Goal: Information Seeking & Learning: Learn about a topic

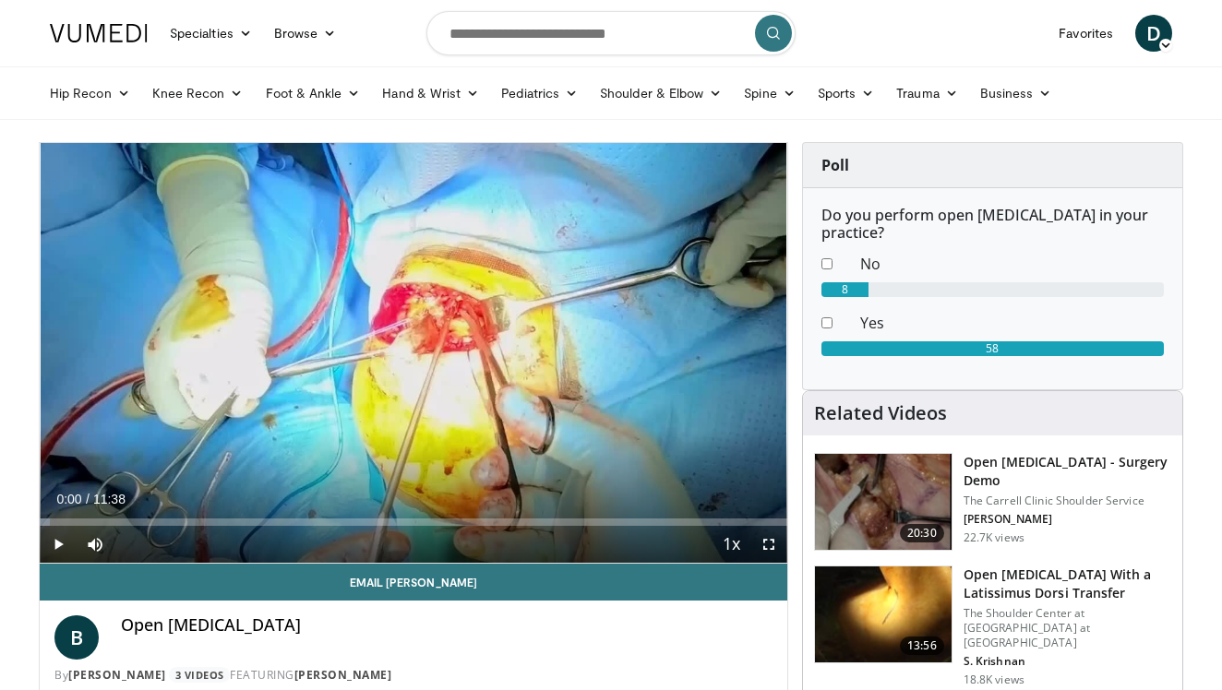
click at [61, 543] on span "Video Player" at bounding box center [58, 544] width 37 height 37
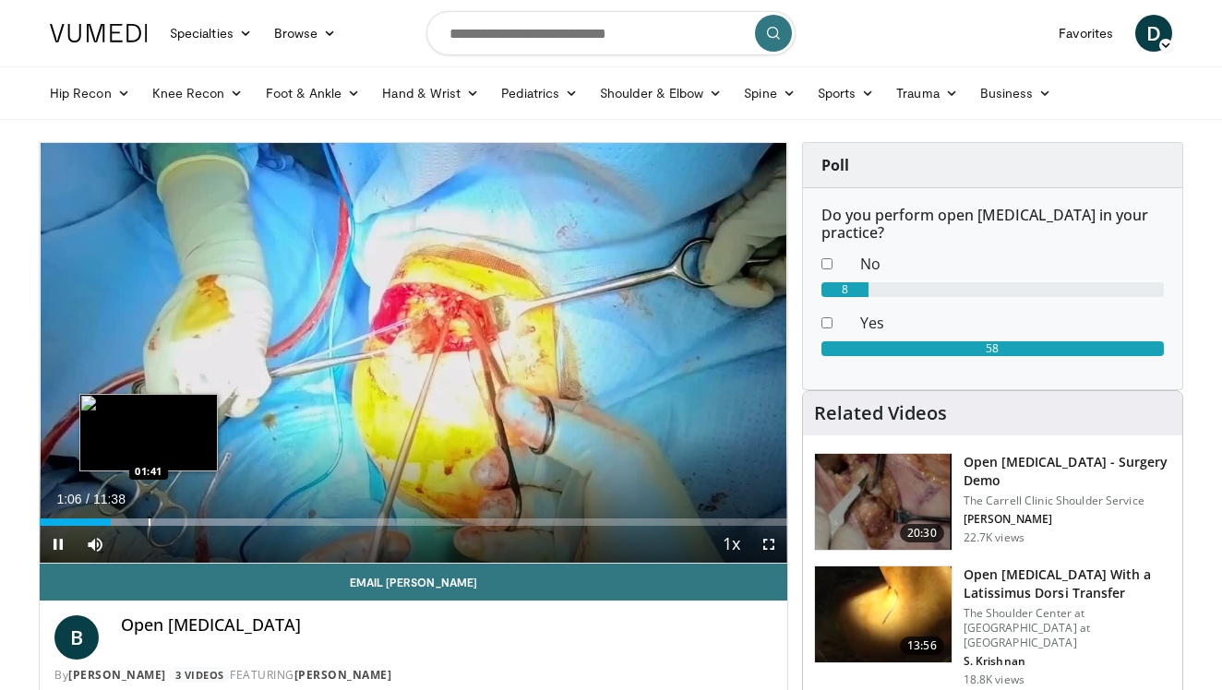
click at [149, 520] on div "Progress Bar" at bounding box center [150, 522] width 2 height 7
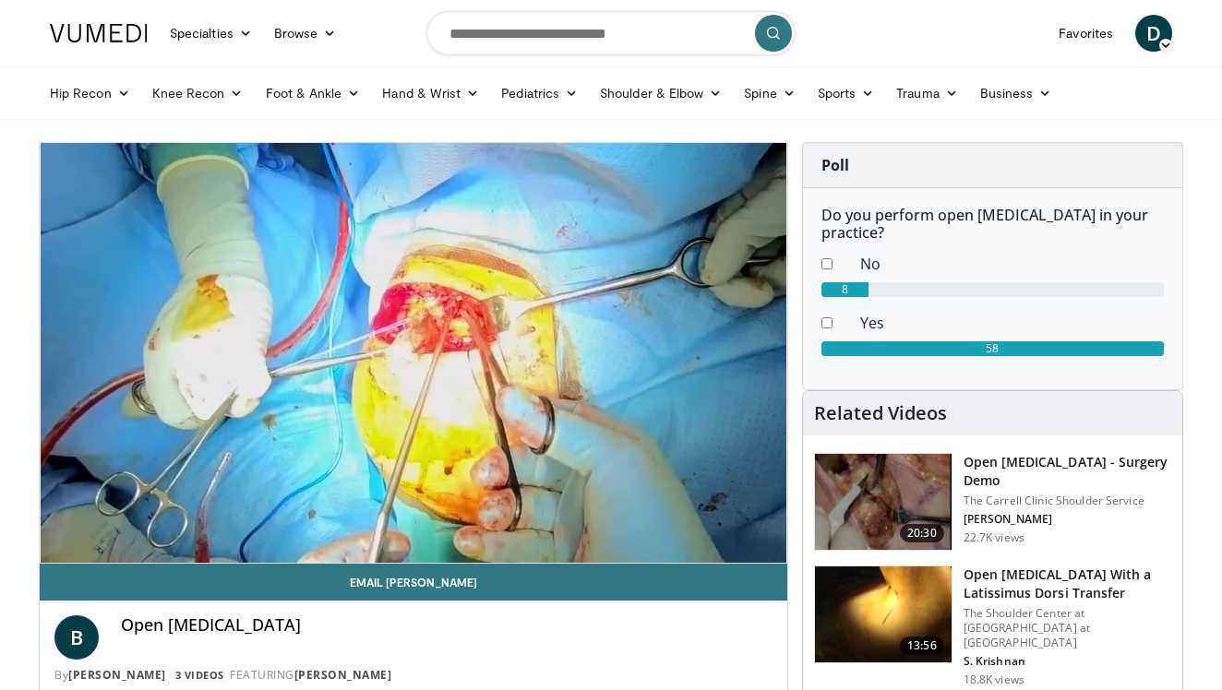
click at [878, 487] on img at bounding box center [883, 502] width 137 height 96
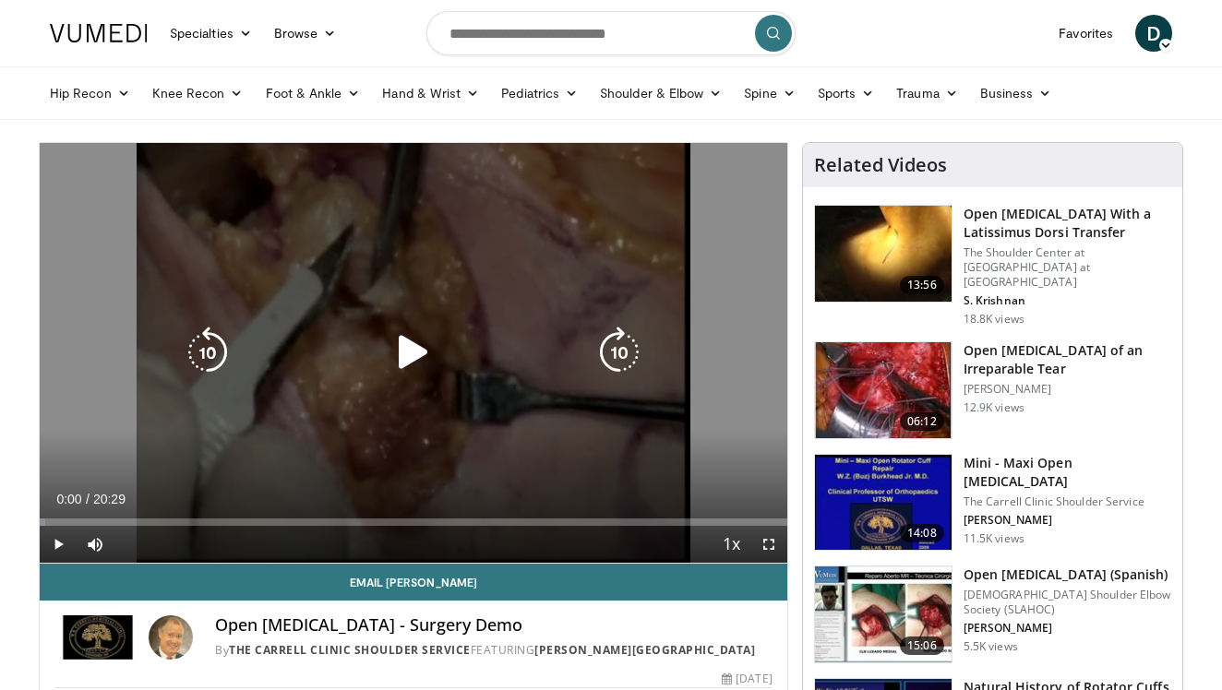
click at [405, 347] on icon "Video Player" at bounding box center [414, 353] width 52 height 52
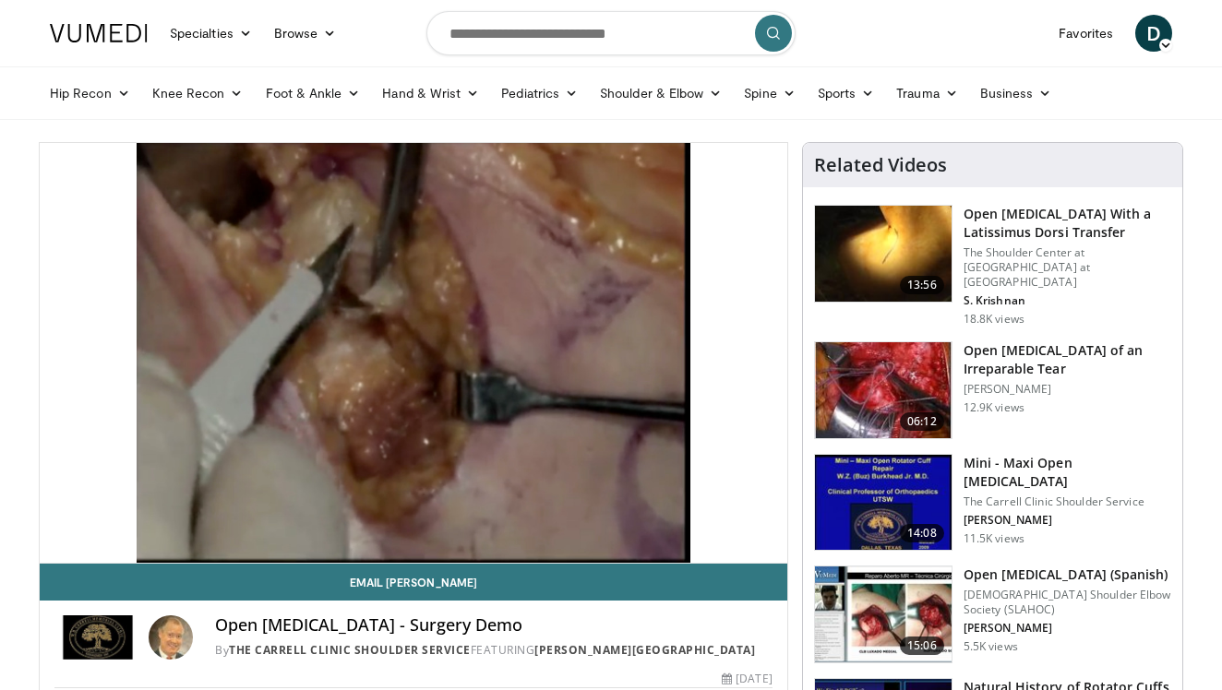
click at [886, 603] on img at bounding box center [883, 615] width 137 height 96
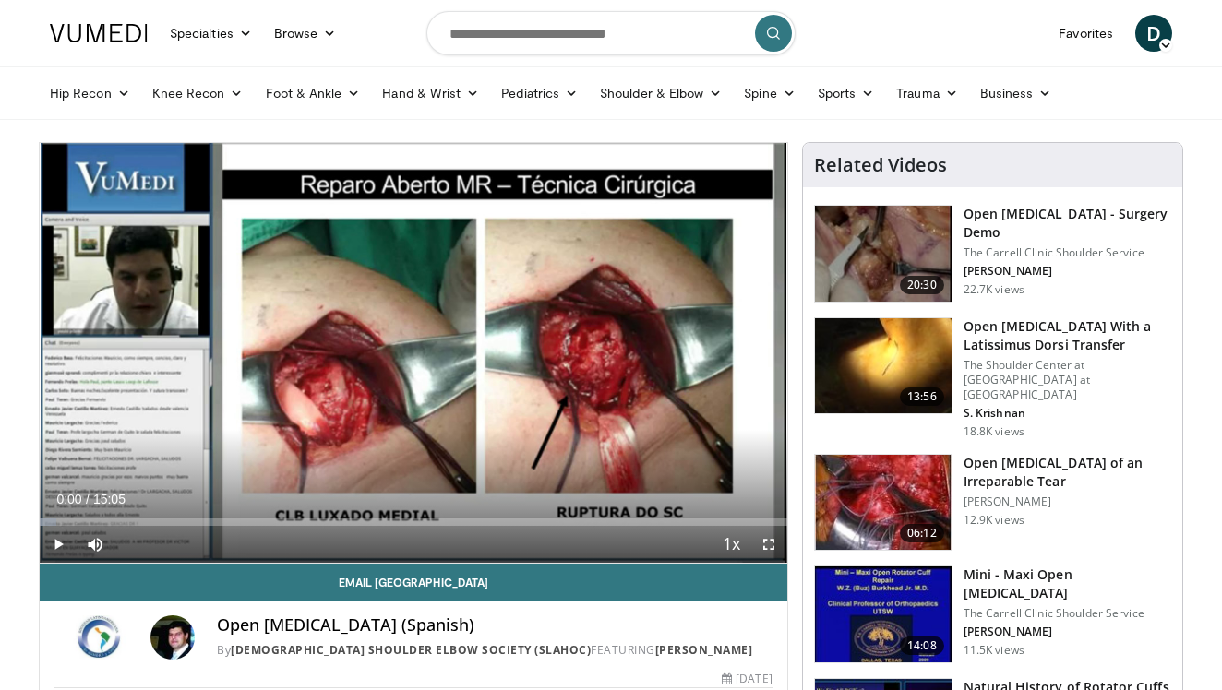
click at [57, 546] on span "Video Player" at bounding box center [58, 544] width 37 height 37
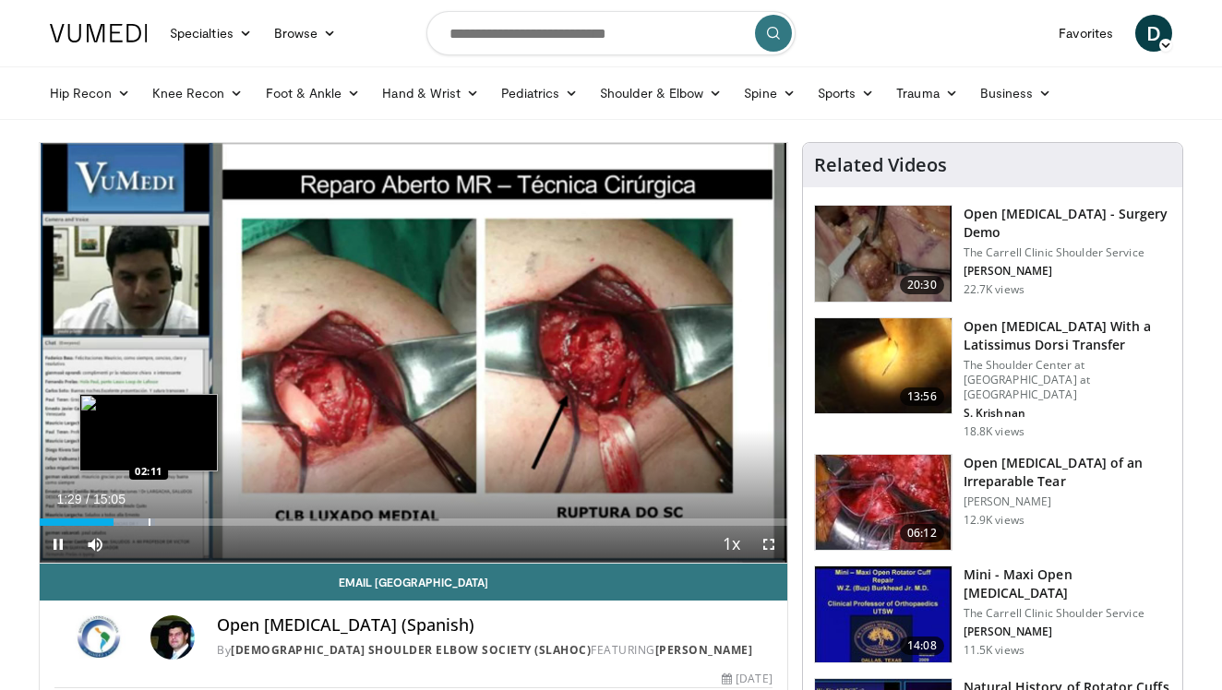
click at [149, 520] on div "Progress Bar" at bounding box center [150, 522] width 2 height 7
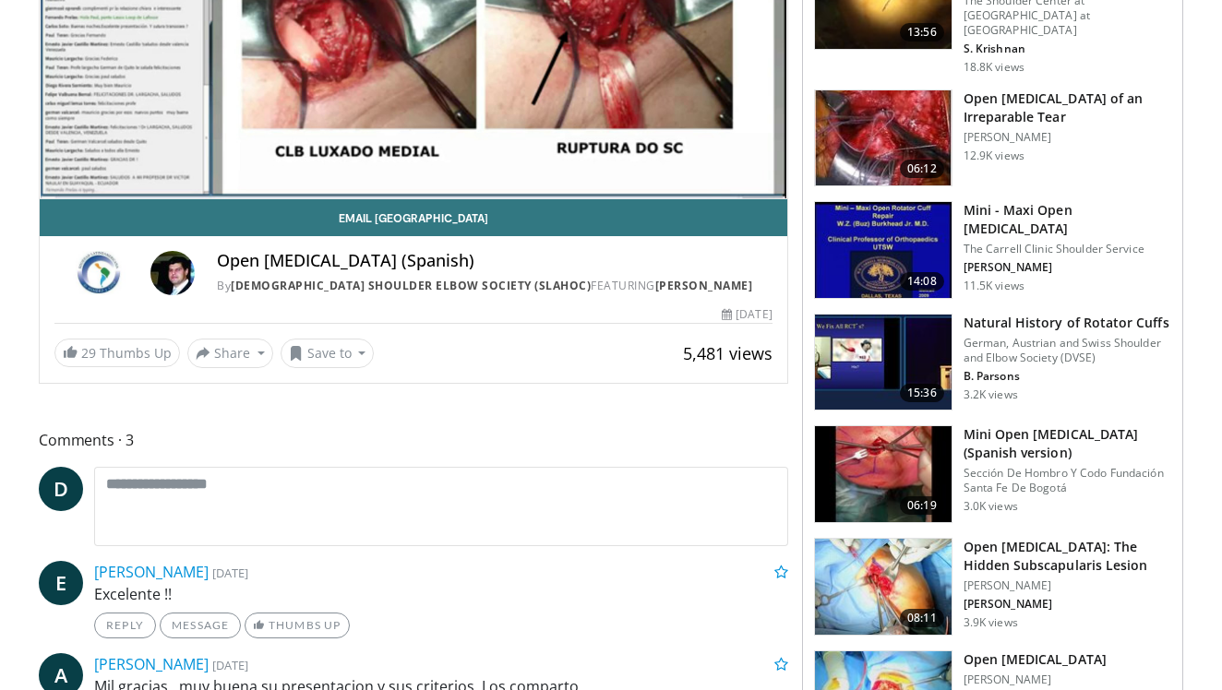
scroll to position [394, 0]
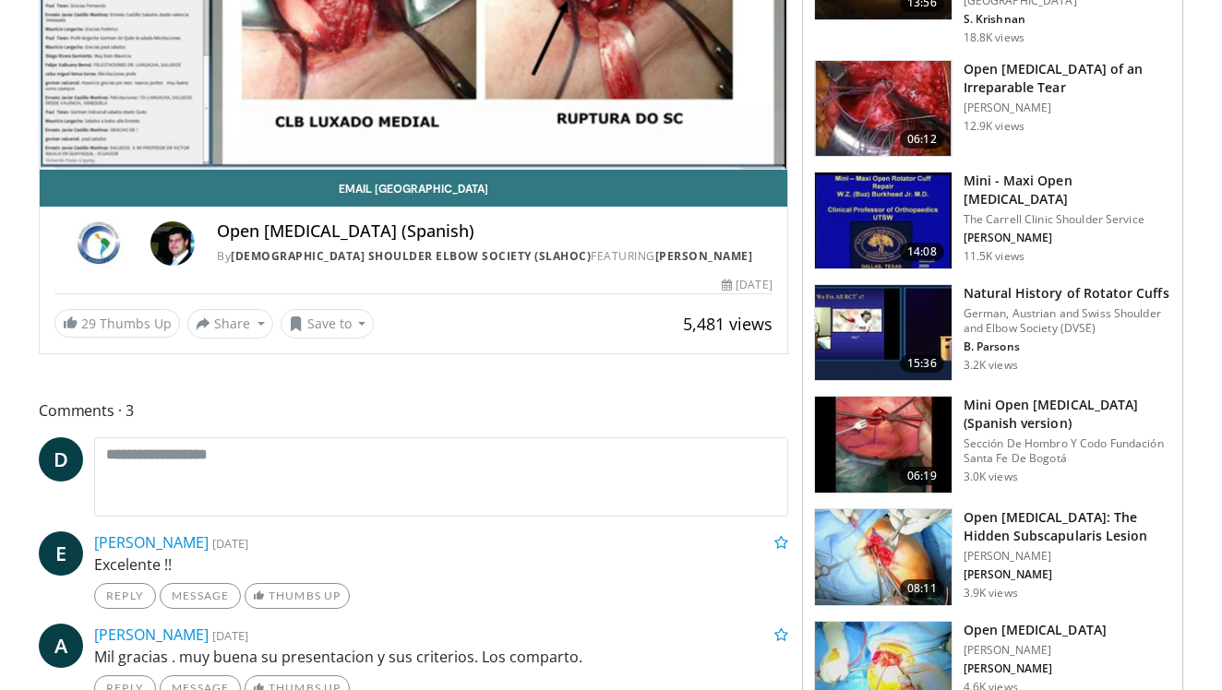
click at [907, 424] on img at bounding box center [883, 445] width 137 height 96
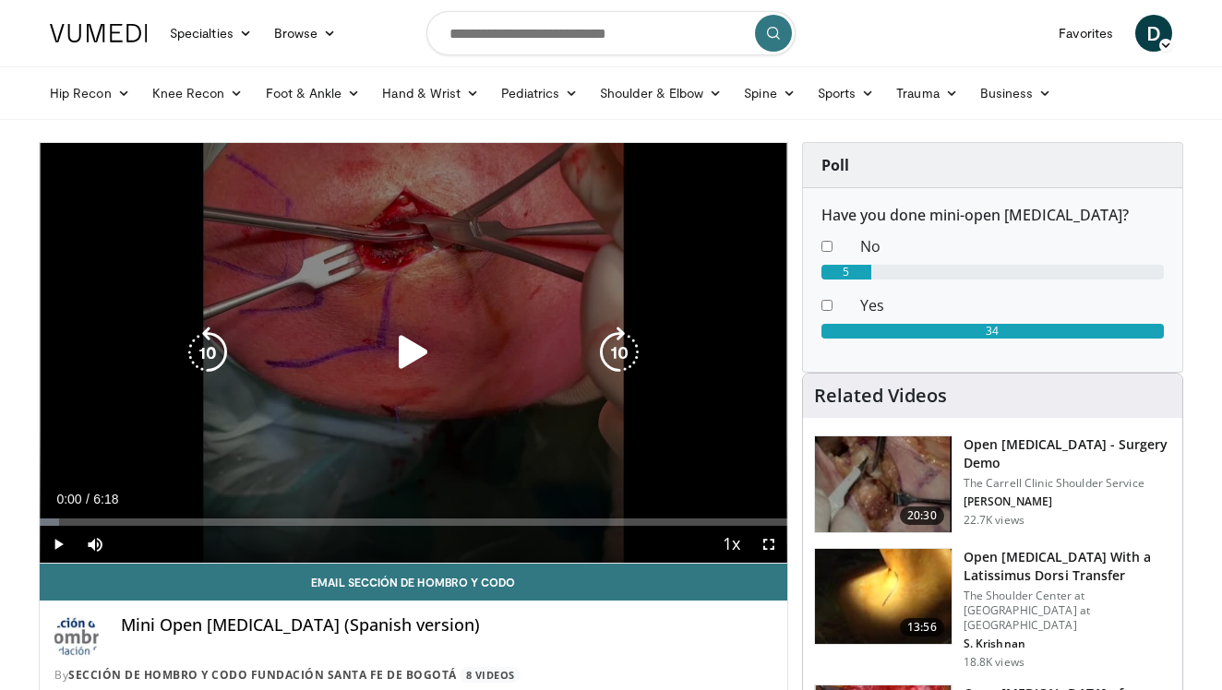
click at [406, 346] on icon "Video Player" at bounding box center [414, 353] width 52 height 52
click at [413, 358] on icon "Video Player" at bounding box center [414, 353] width 52 height 52
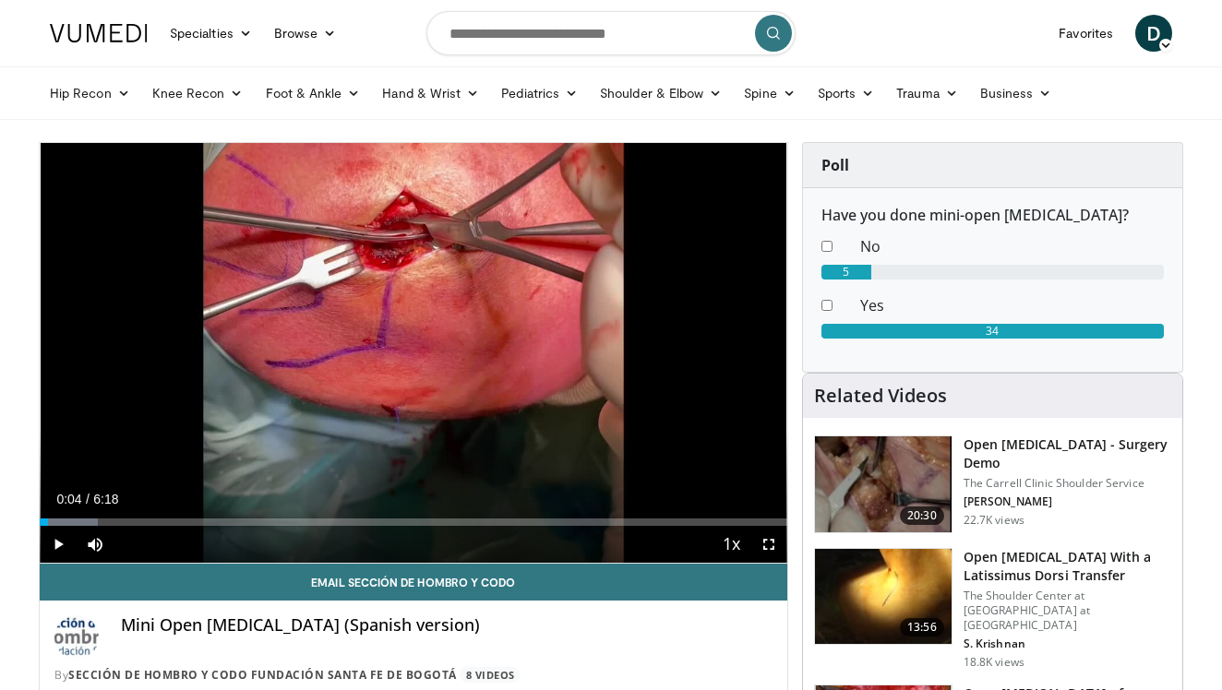
click at [408, 354] on div "10 seconds Tap to unmute" at bounding box center [413, 353] width 747 height 420
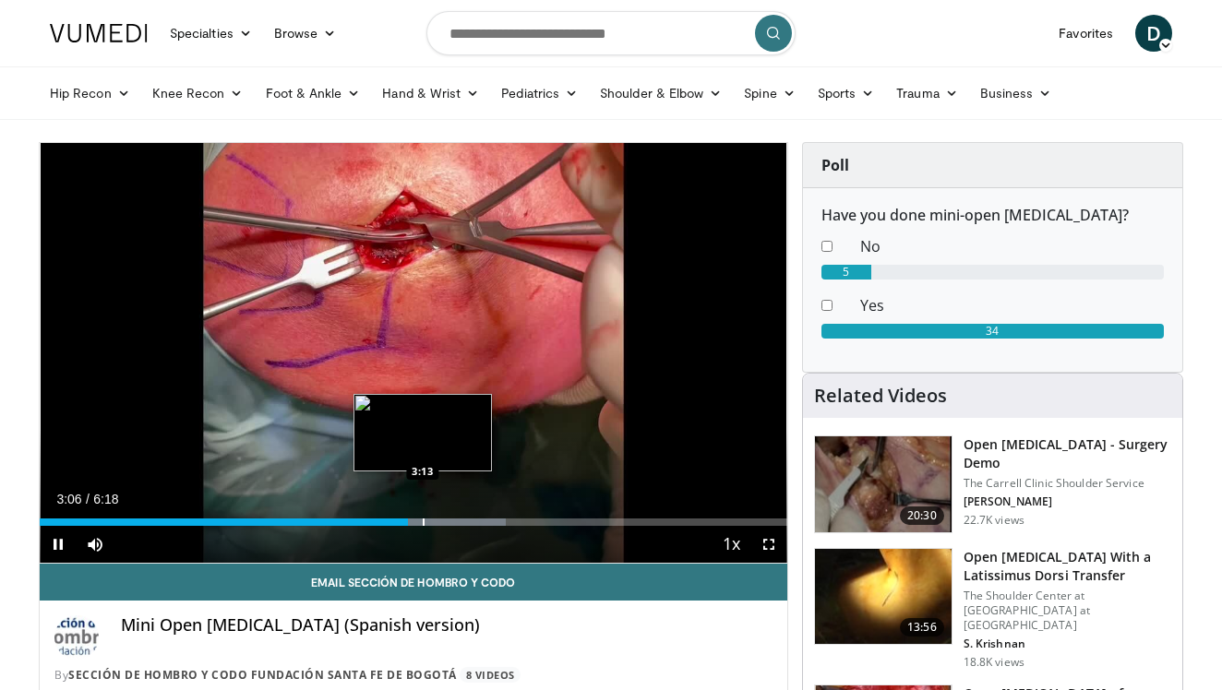
click at [423, 523] on div "Progress Bar" at bounding box center [424, 522] width 2 height 7
click at [442, 523] on div "Progress Bar" at bounding box center [442, 522] width 2 height 7
click at [456, 523] on div "Progress Bar" at bounding box center [457, 522] width 2 height 7
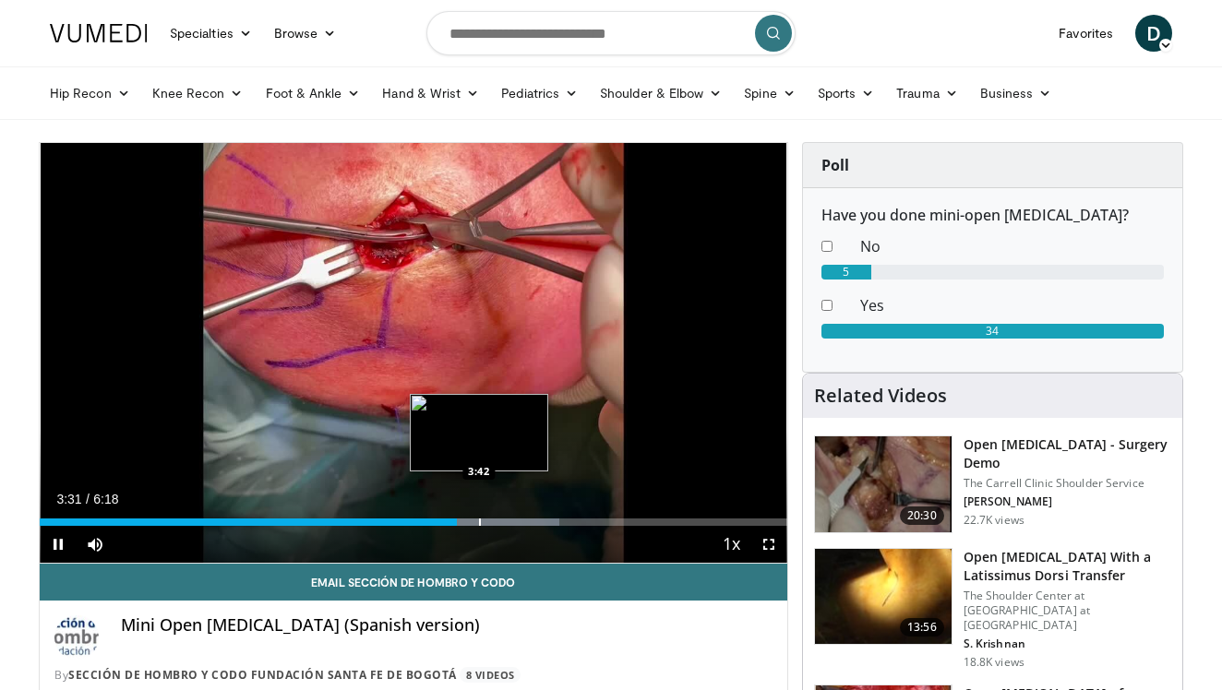
click at [480, 522] on div "Progress Bar" at bounding box center [480, 522] width 2 height 7
click at [500, 520] on div "Progress Bar" at bounding box center [501, 522] width 2 height 7
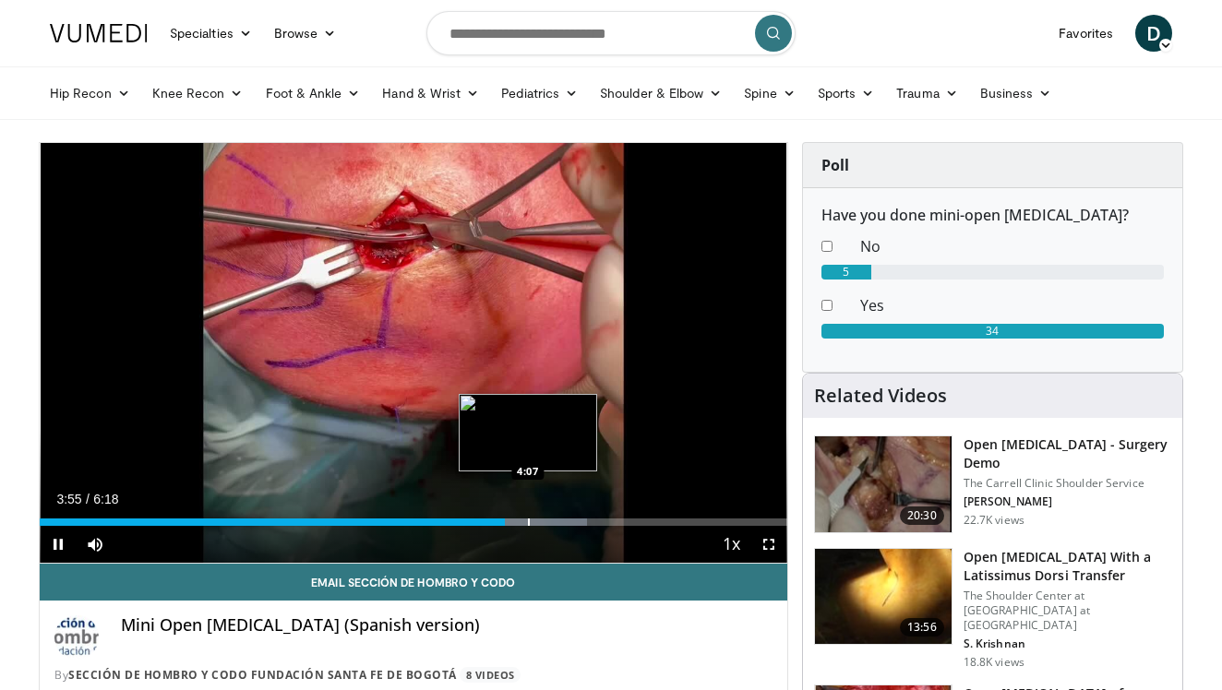
click at [529, 519] on div "Progress Bar" at bounding box center [529, 522] width 2 height 7
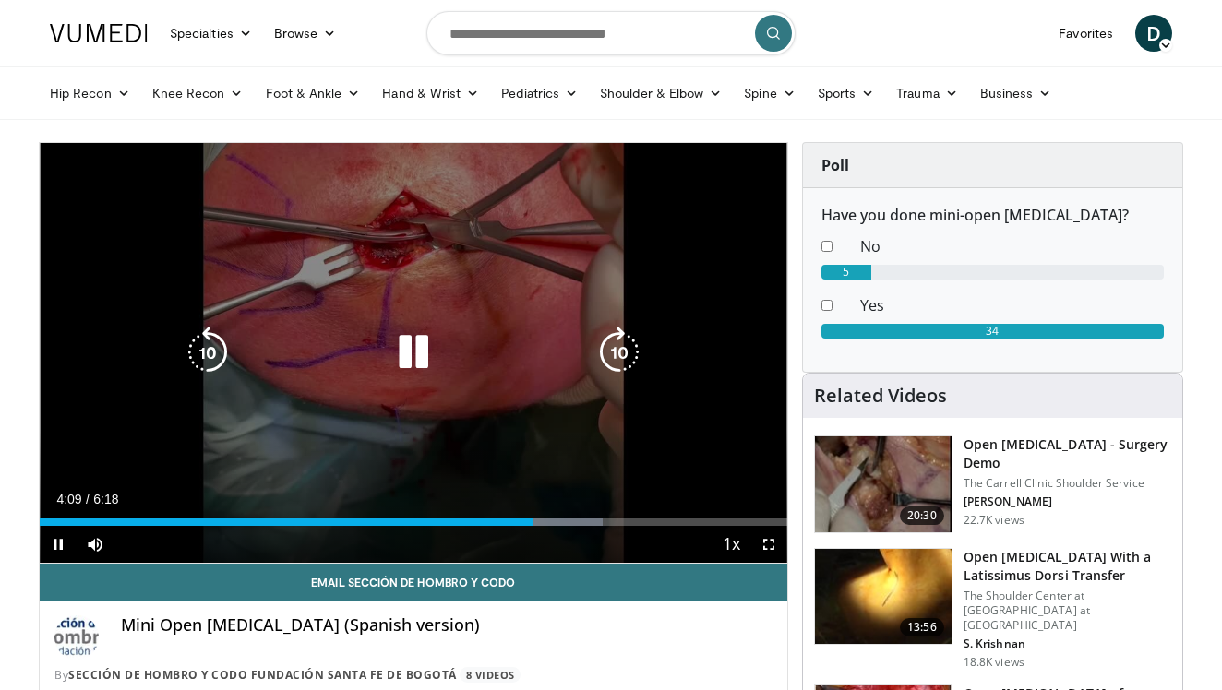
click at [555, 519] on div "Loaded : 75.37% 4:09 4:20" at bounding box center [413, 522] width 747 height 7
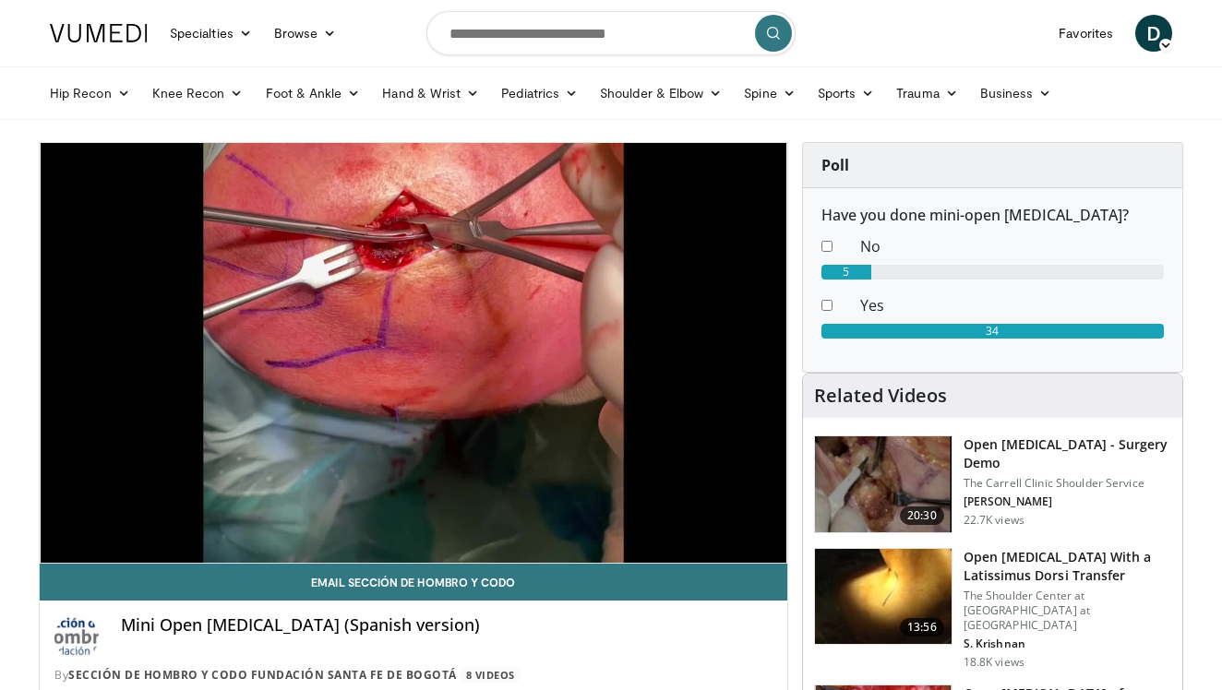
click at [582, 520] on div "10 seconds Tap to unmute" at bounding box center [413, 353] width 747 height 420
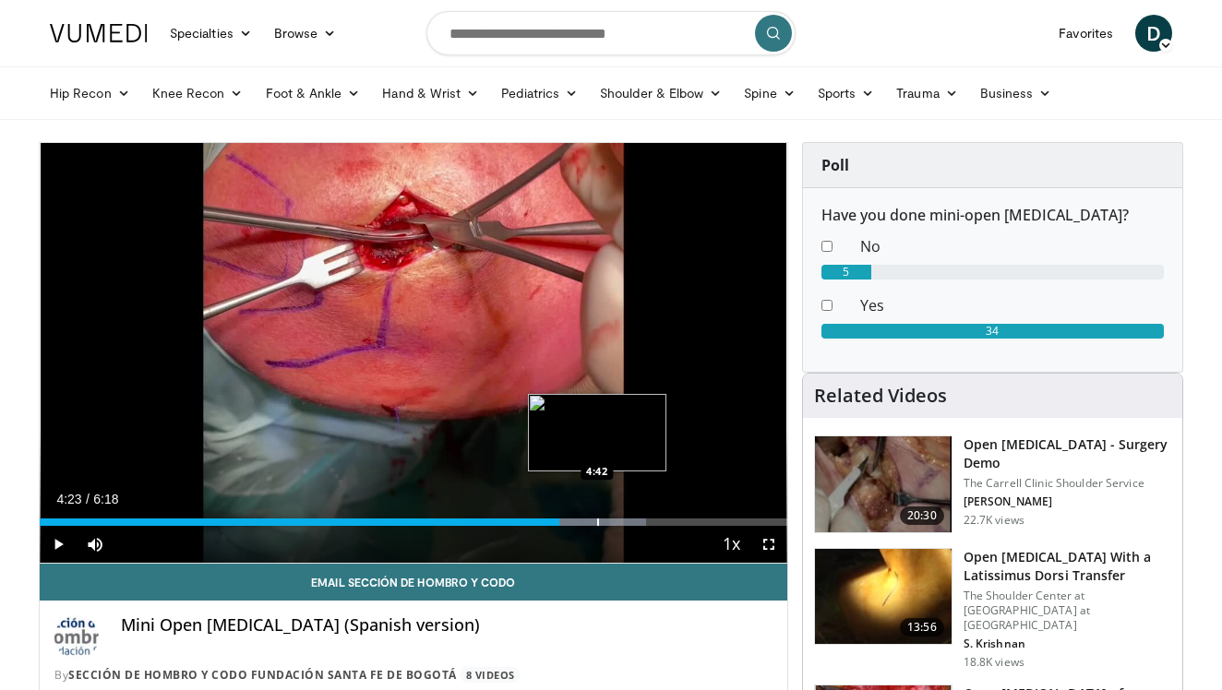
click at [597, 522] on div "Progress Bar" at bounding box center [598, 522] width 2 height 7
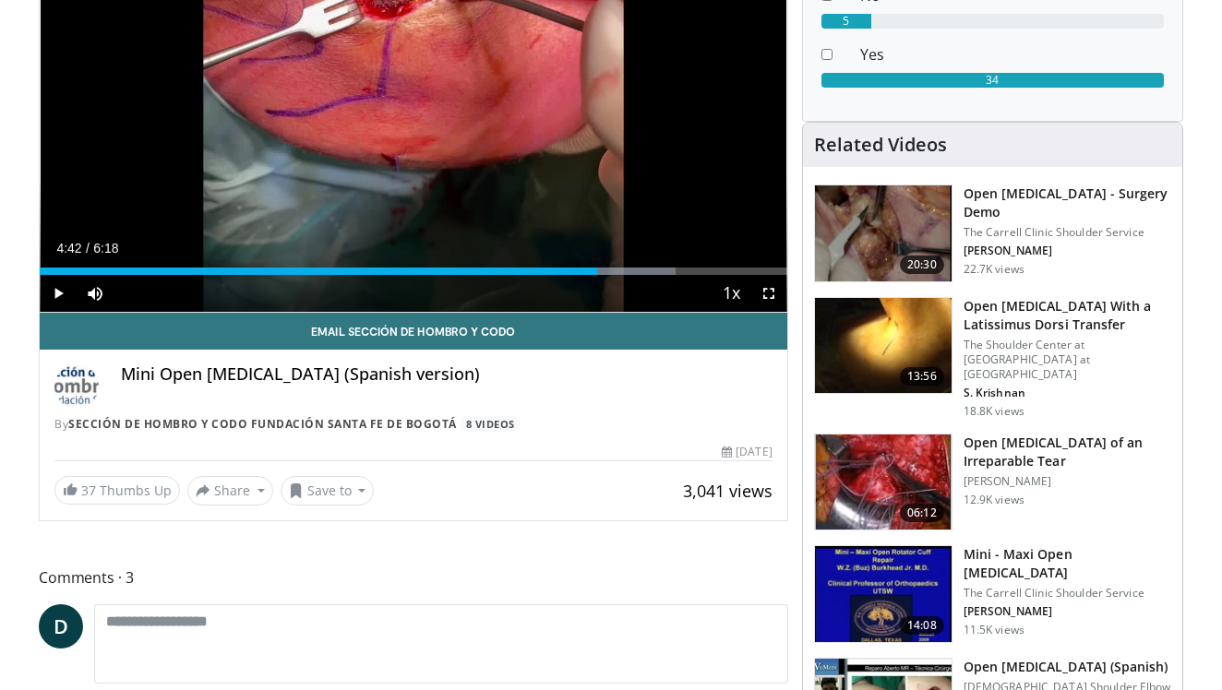
scroll to position [324, 0]
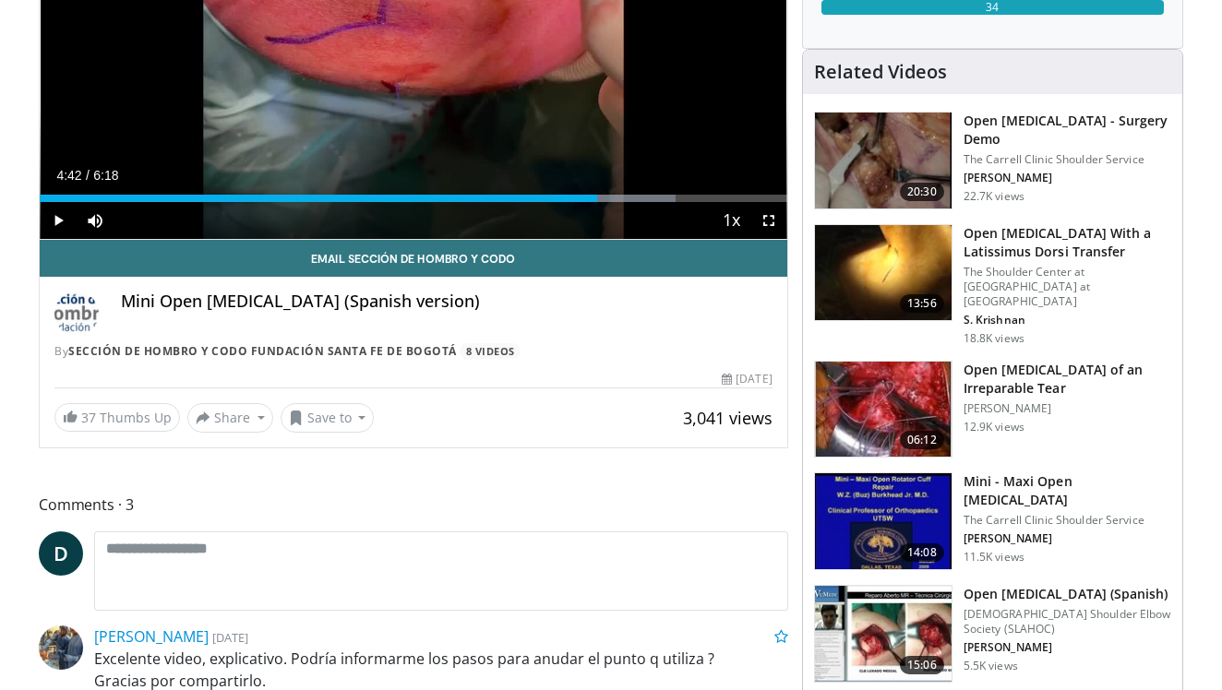
click at [1013, 361] on h3 "Open Rotator Cuff Repair of an Irreparable Tear" at bounding box center [1067, 379] width 208 height 37
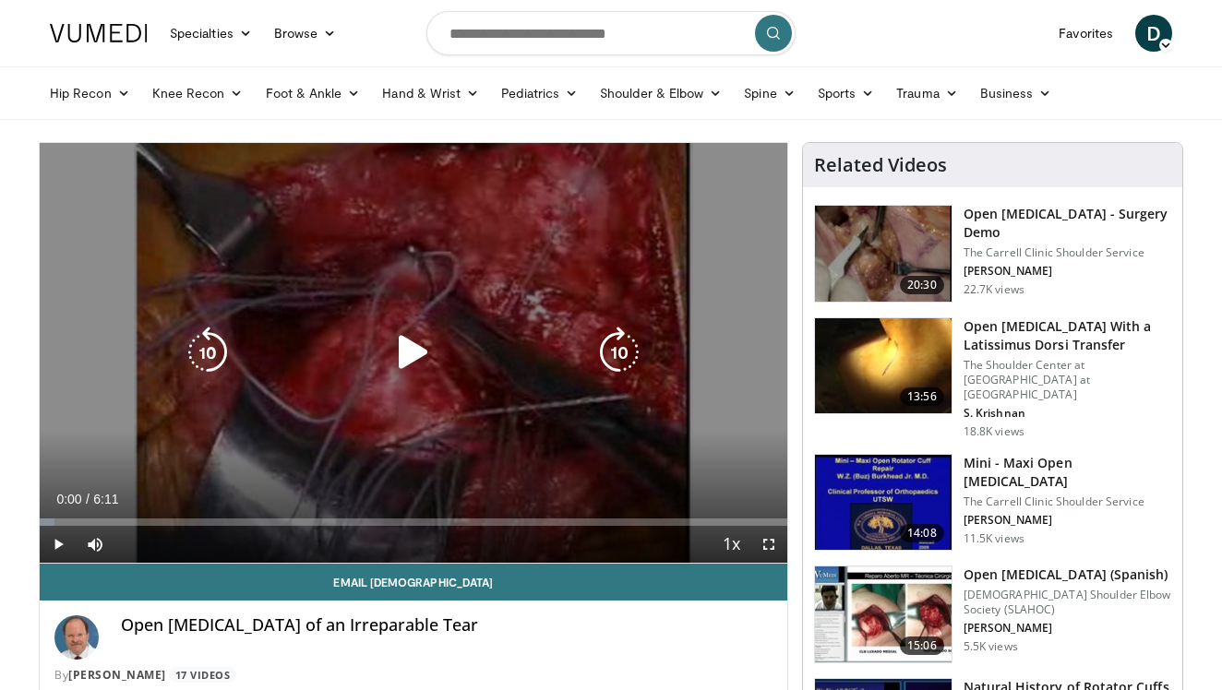
click at [410, 351] on icon "Video Player" at bounding box center [414, 353] width 52 height 52
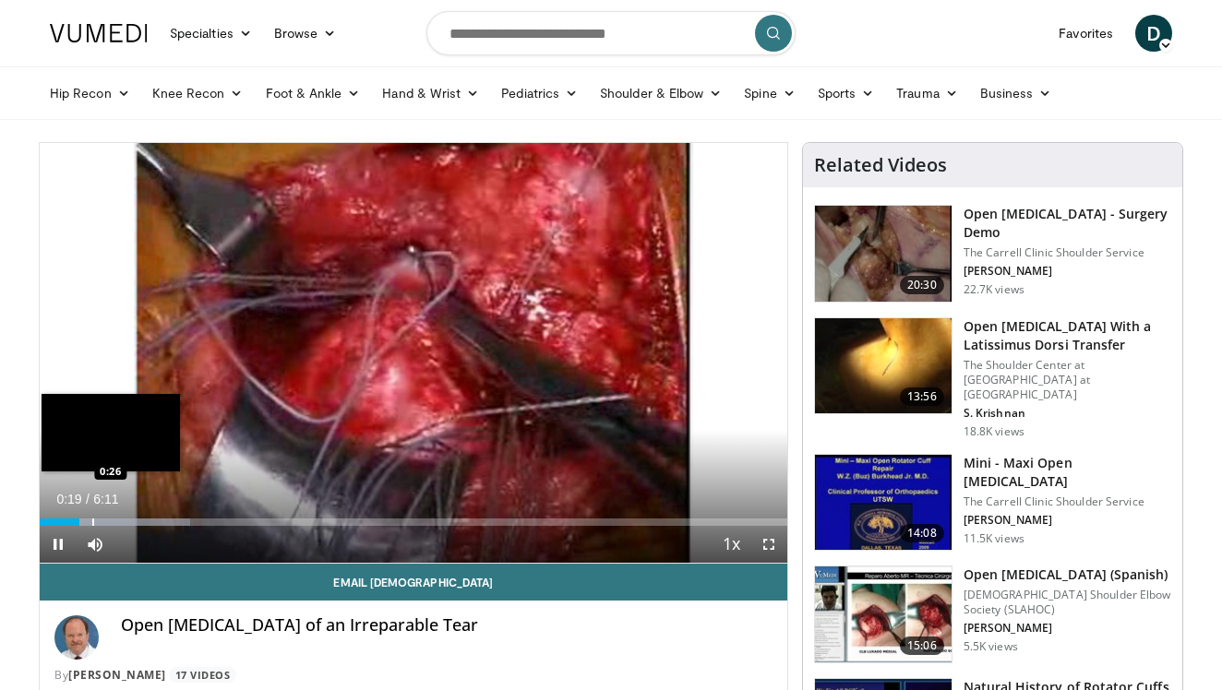
click at [92, 521] on div "Progress Bar" at bounding box center [93, 522] width 2 height 7
click at [87, 519] on div "Progress Bar" at bounding box center [88, 522] width 2 height 7
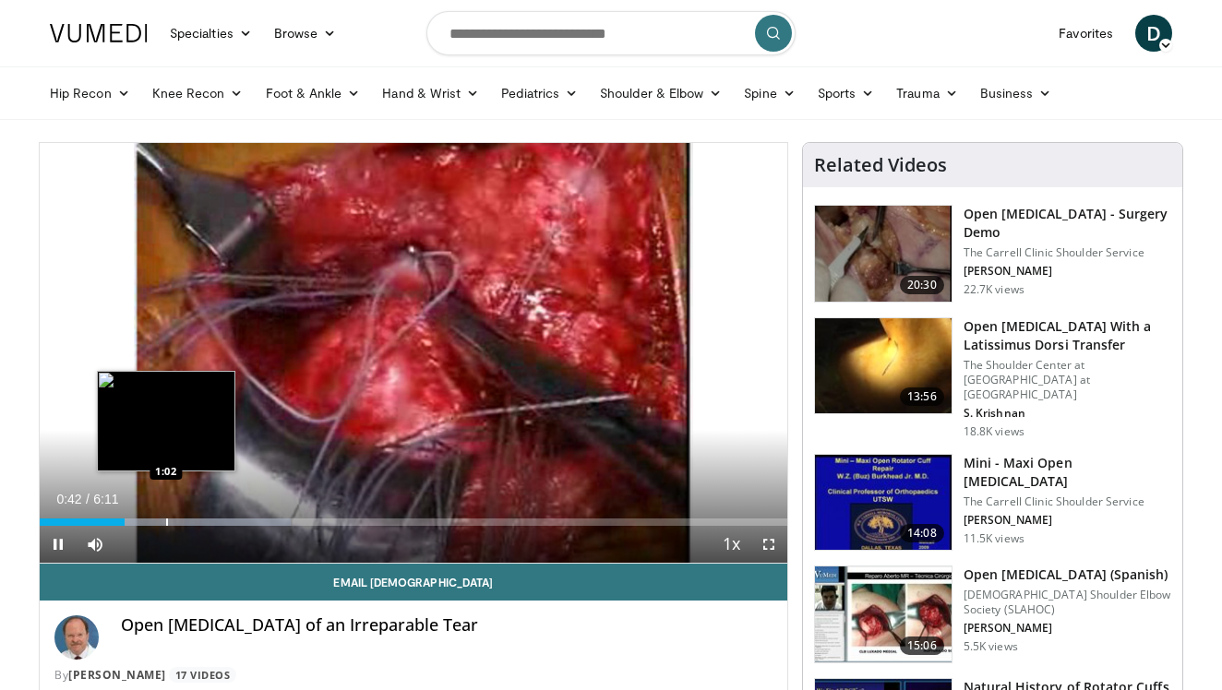
click at [166, 520] on div "Progress Bar" at bounding box center [167, 522] width 2 height 7
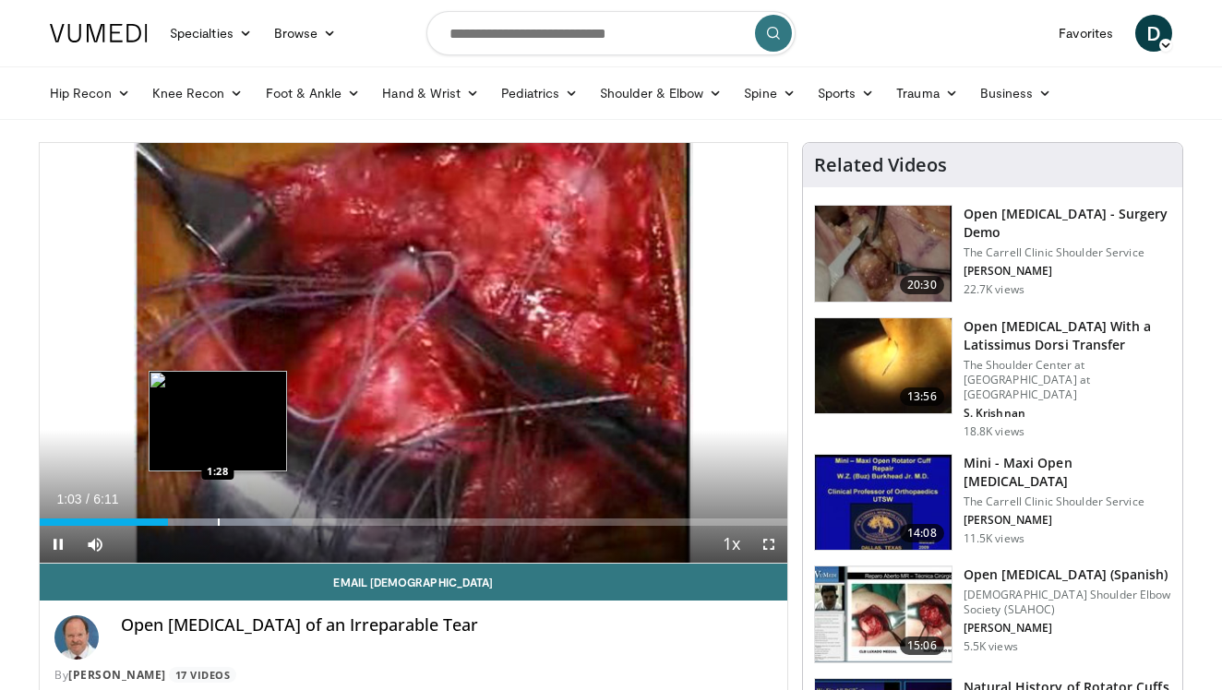
click at [218, 521] on div "Progress Bar" at bounding box center [219, 522] width 2 height 7
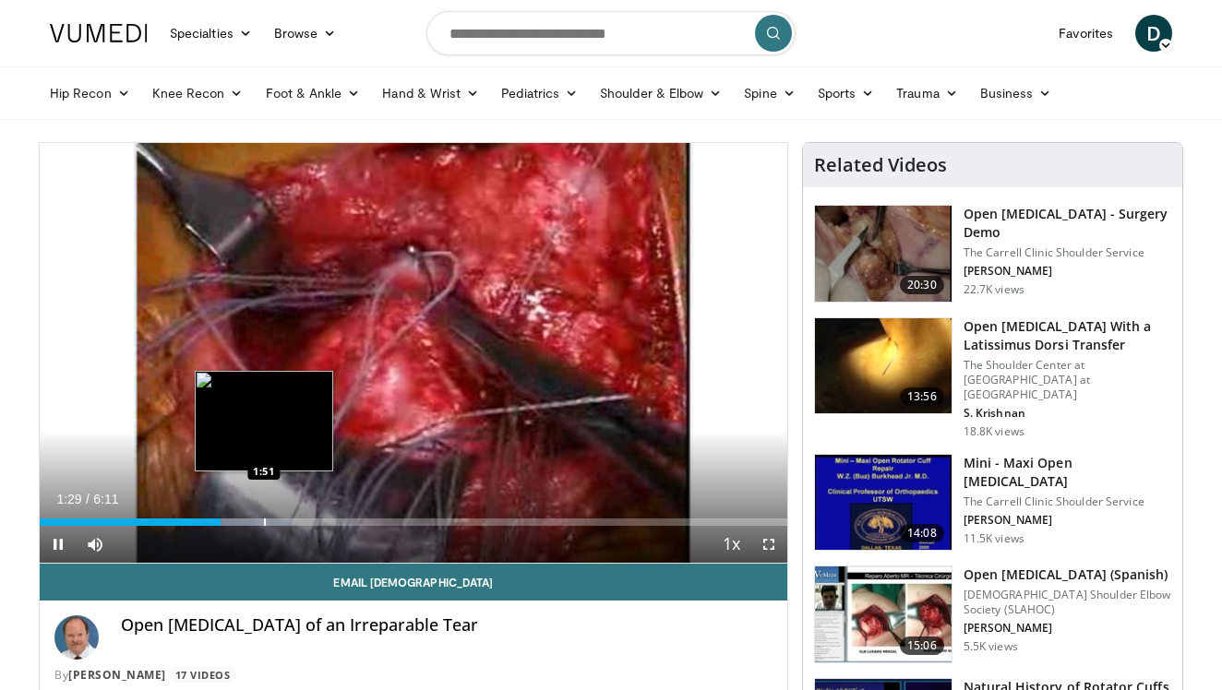
click at [264, 520] on div "Progress Bar" at bounding box center [265, 522] width 2 height 7
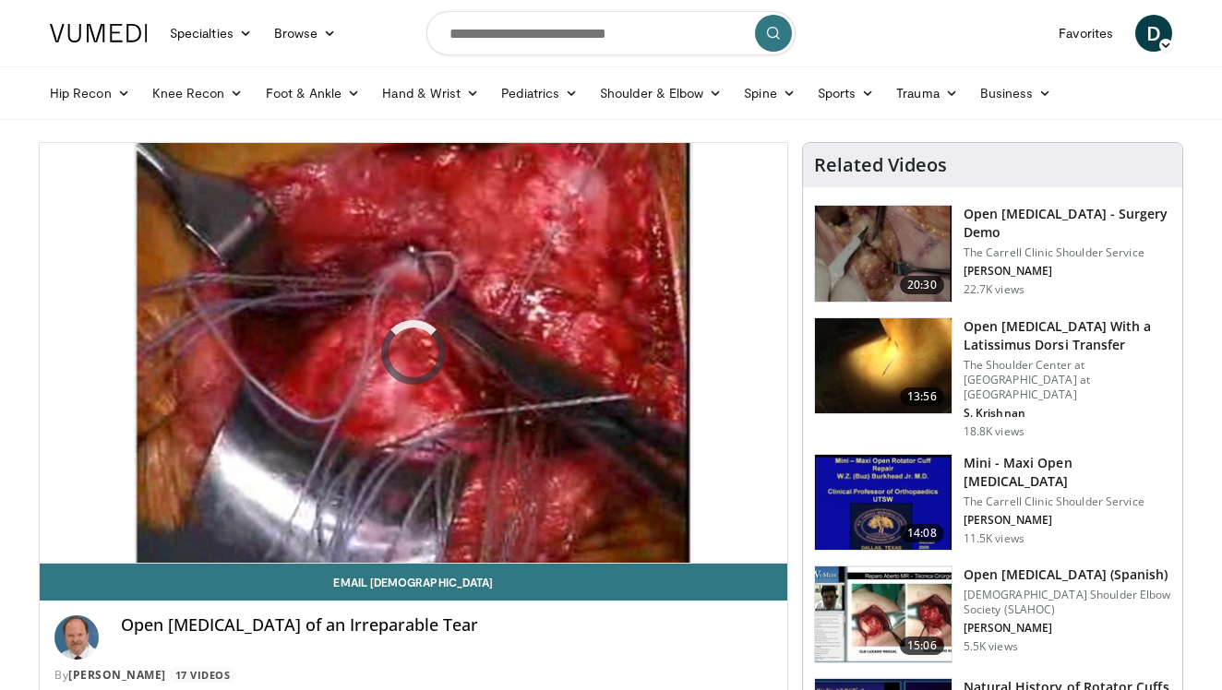
click at [293, 520] on div "10 seconds Tap to unmute" at bounding box center [413, 353] width 747 height 420
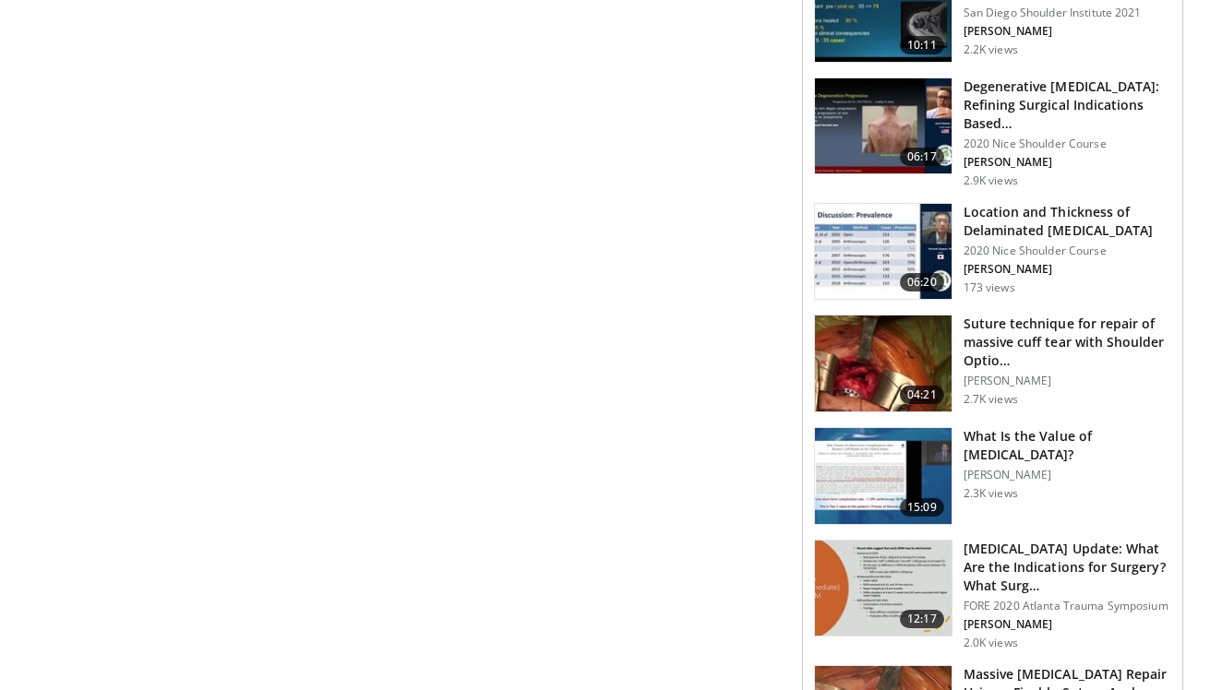
scroll to position [1414, 0]
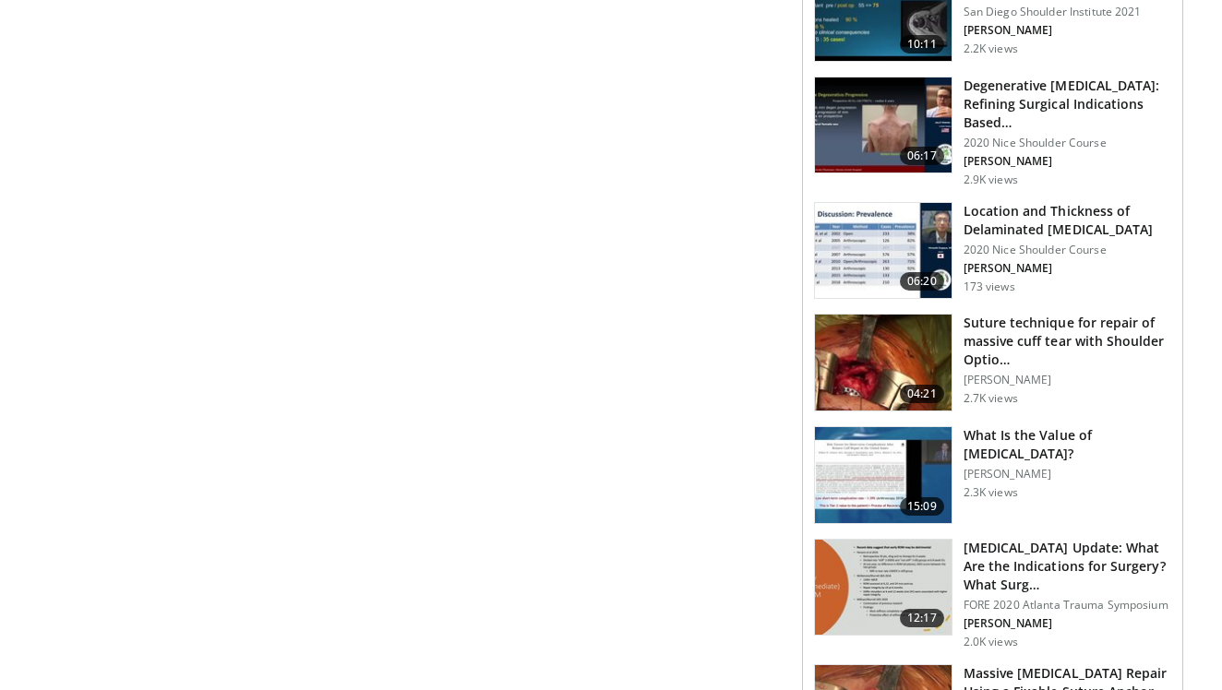
click at [901, 361] on img at bounding box center [883, 363] width 137 height 96
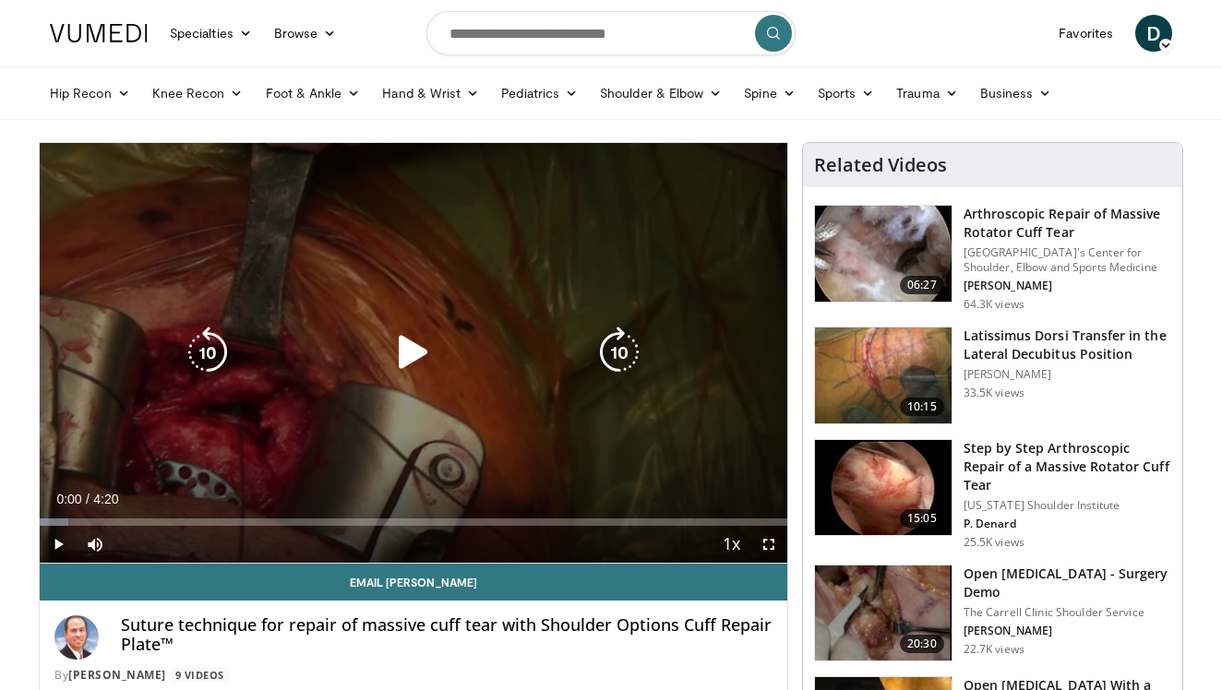
click at [410, 344] on icon "Video Player" at bounding box center [414, 353] width 52 height 52
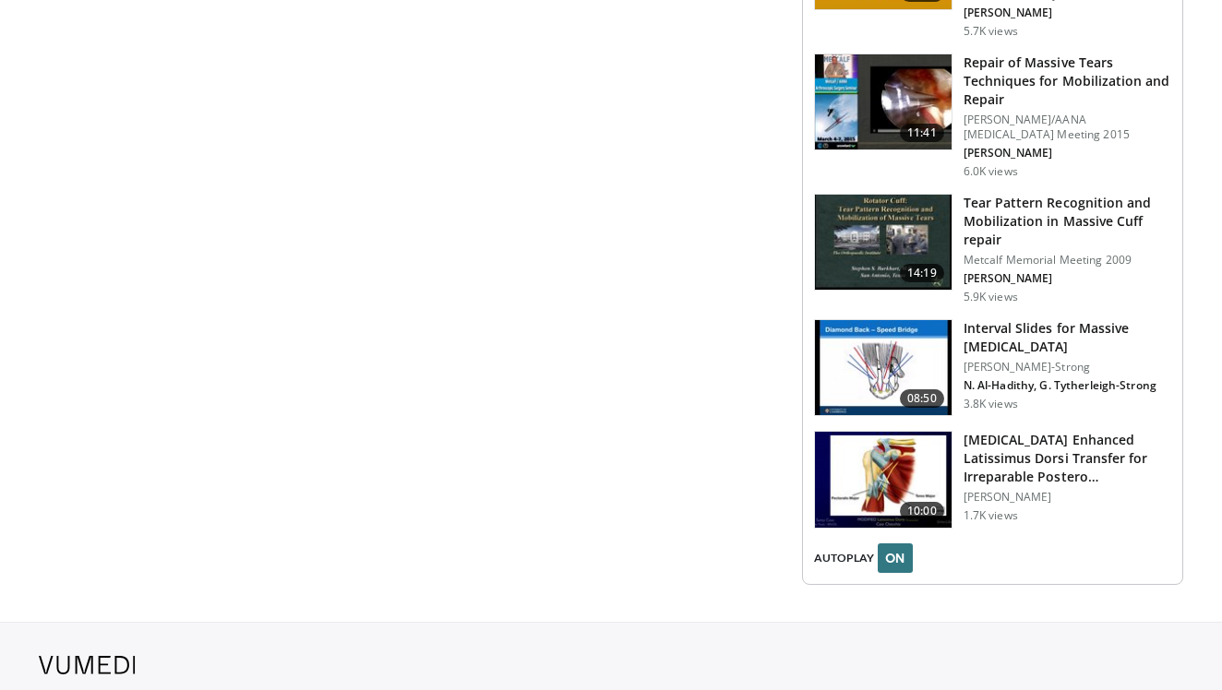
scroll to position [2047, 0]
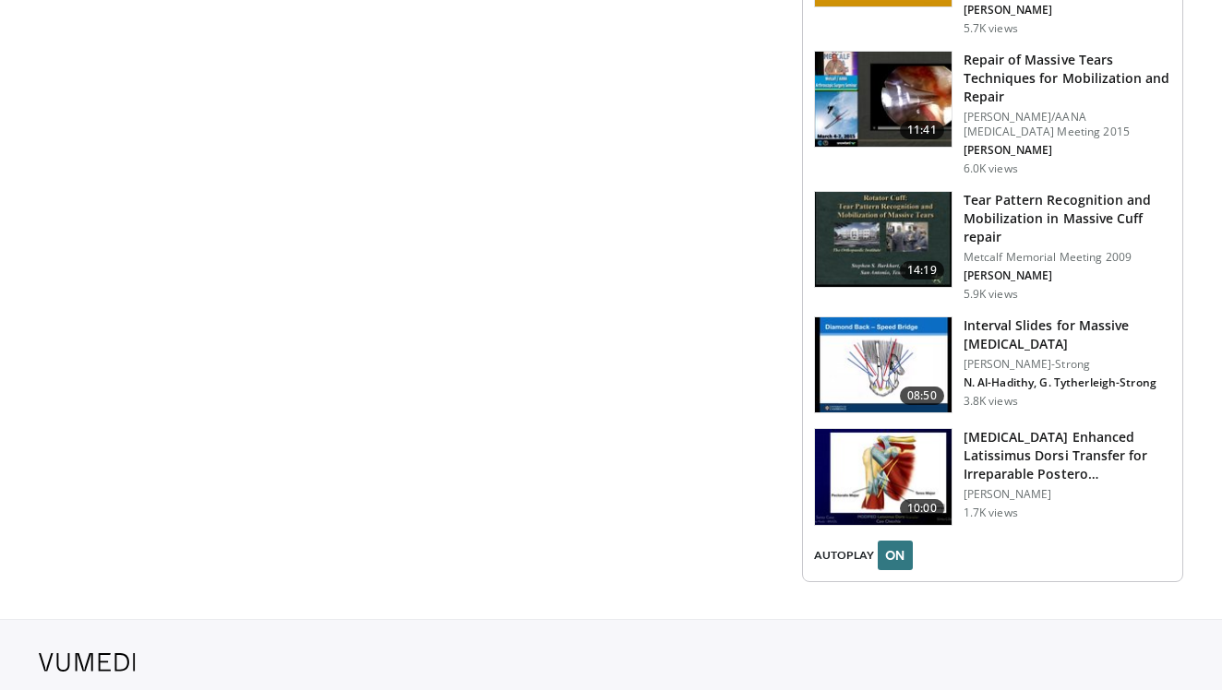
click at [1019, 317] on h3 "Interval Slides for Massive Rotator Cuff Tears" at bounding box center [1067, 335] width 208 height 37
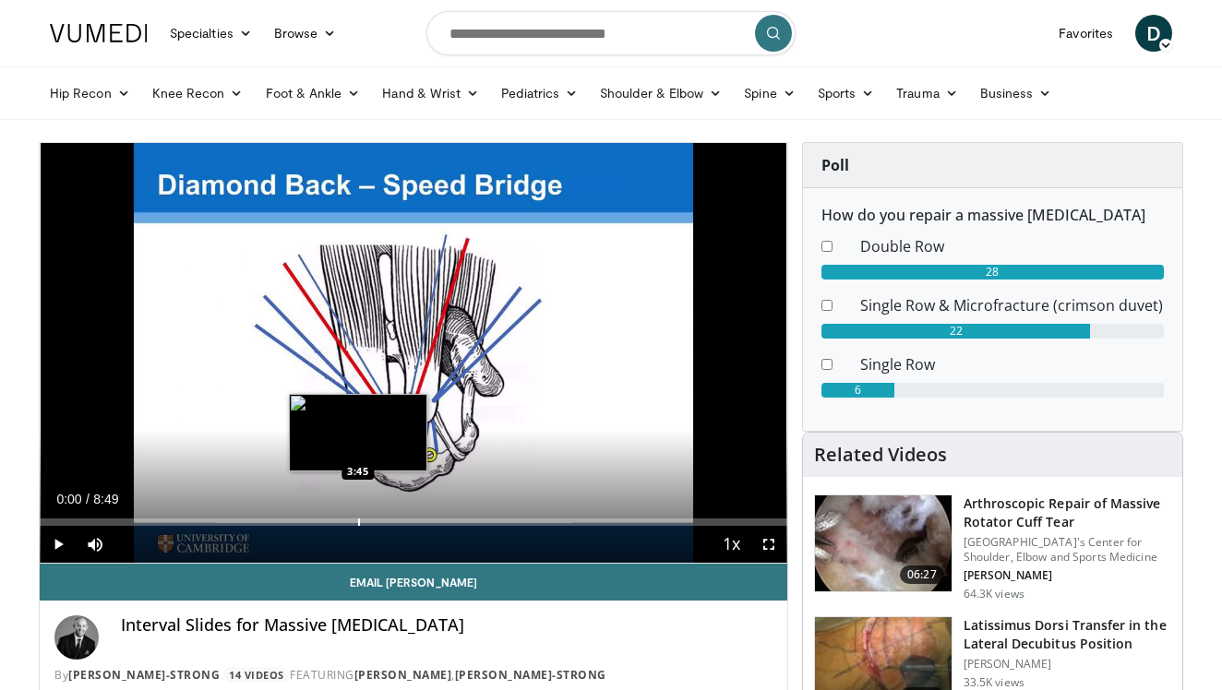
click at [358, 520] on div "Progress Bar" at bounding box center [359, 522] width 2 height 7
